Goal: Transaction & Acquisition: Purchase product/service

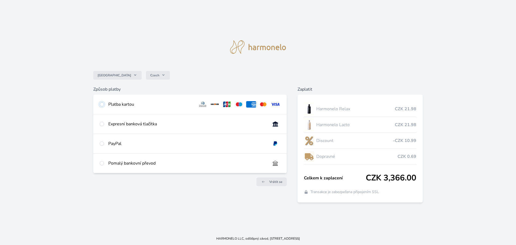
click at [104, 104] on input "radio" at bounding box center [102, 104] width 4 height 4
radio input "true"
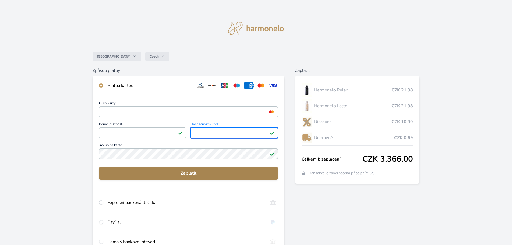
click at [243, 178] on button "Zaplatit" at bounding box center [188, 173] width 179 height 13
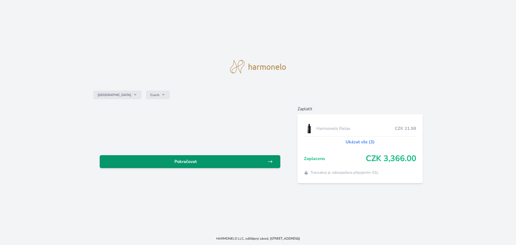
click at [210, 165] on link "Pokračovat" at bounding box center [190, 161] width 181 height 13
